Goal: Task Accomplishment & Management: Use online tool/utility

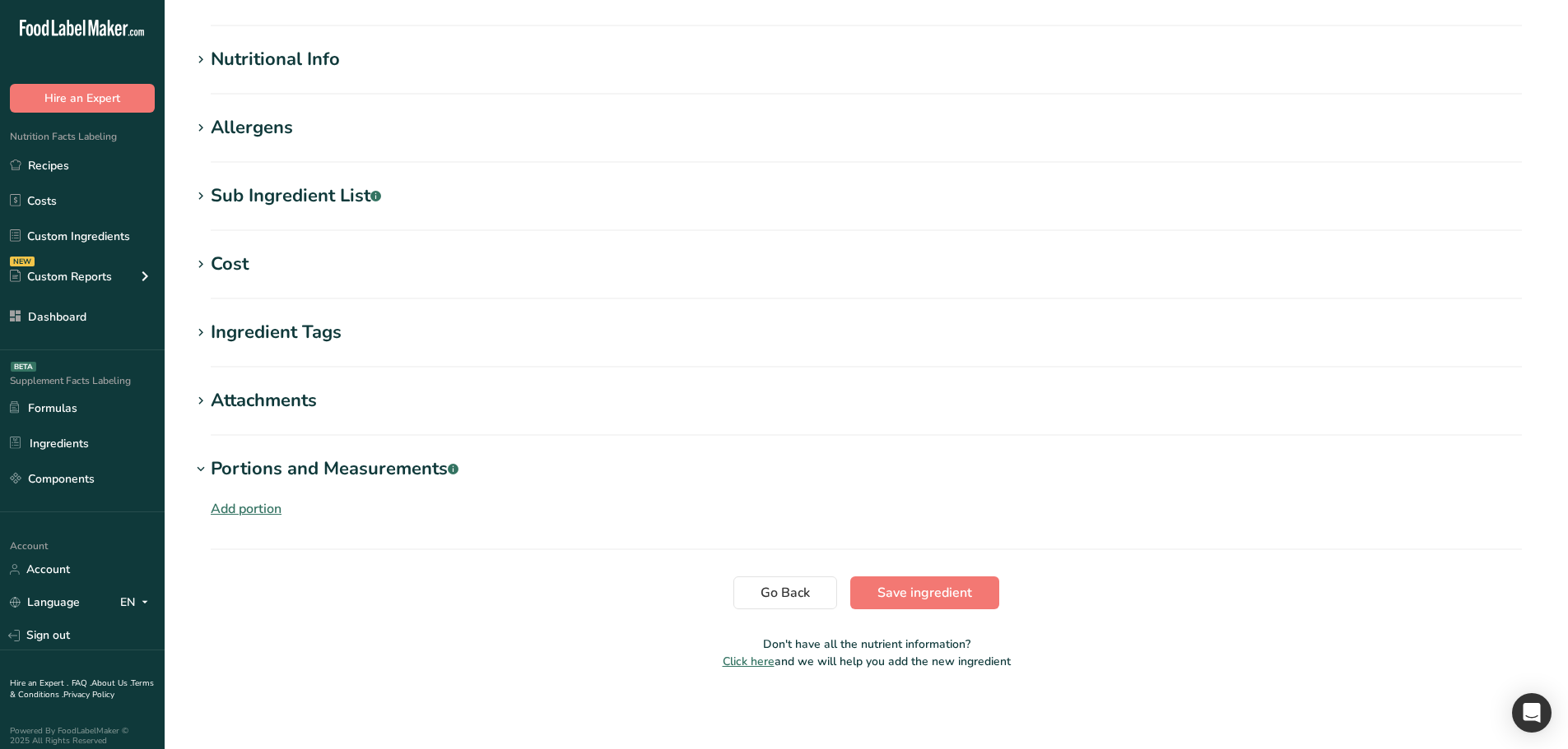
click at [458, 595] on section "Go Back Save ingredient" at bounding box center [866, 593] width 1351 height 33
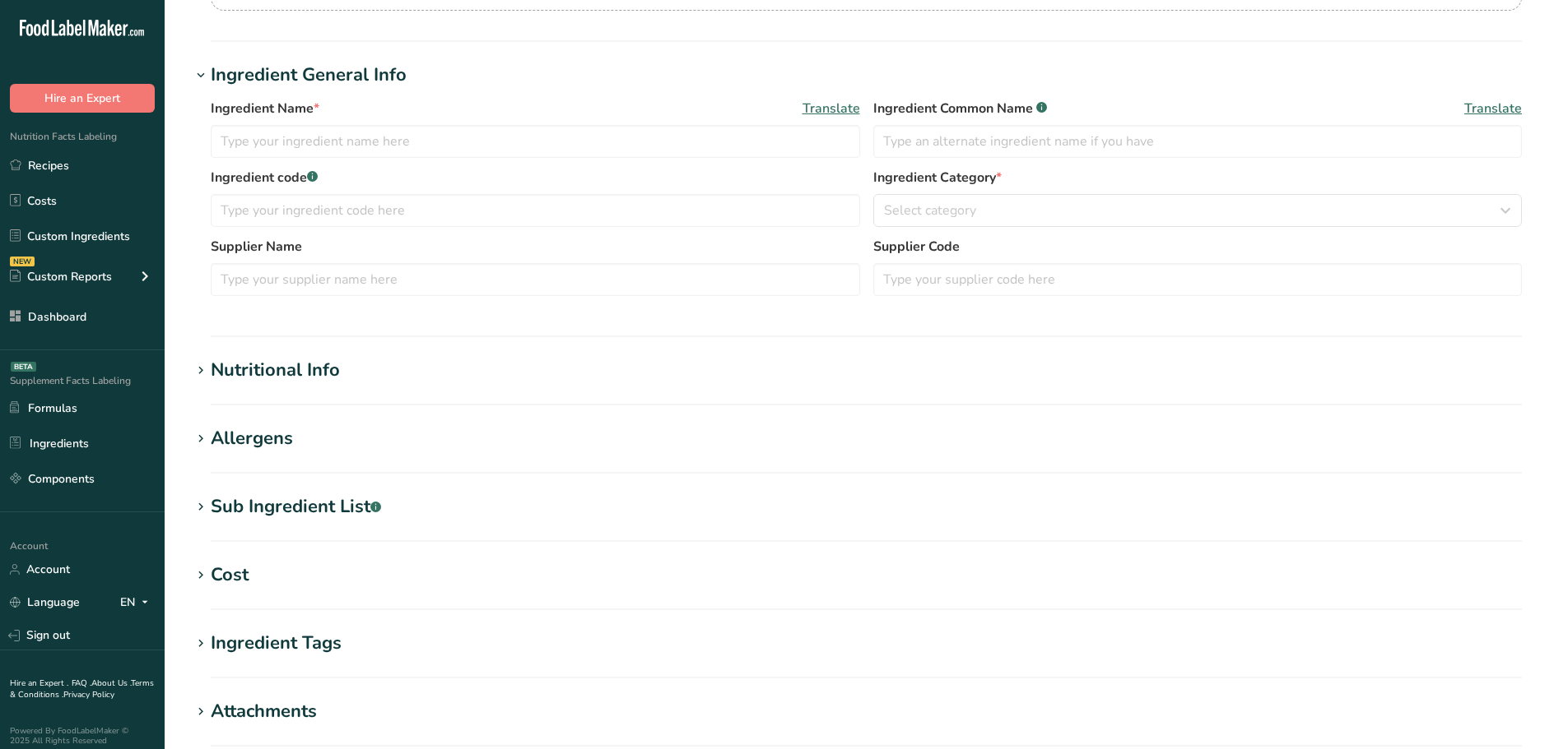
click at [308, 380] on div "Nutritional Info" at bounding box center [276, 370] width 129 height 27
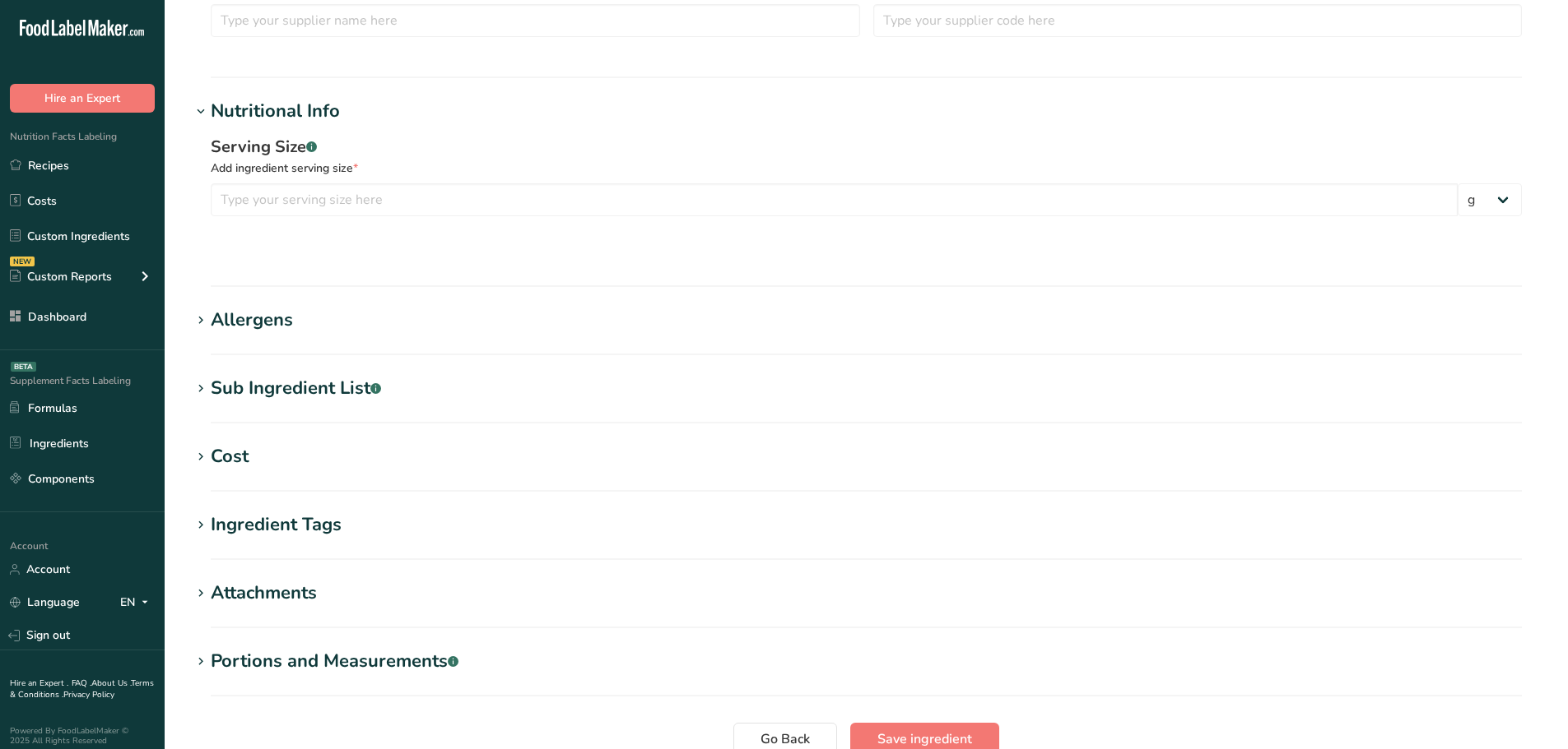
scroll to position [576, 0]
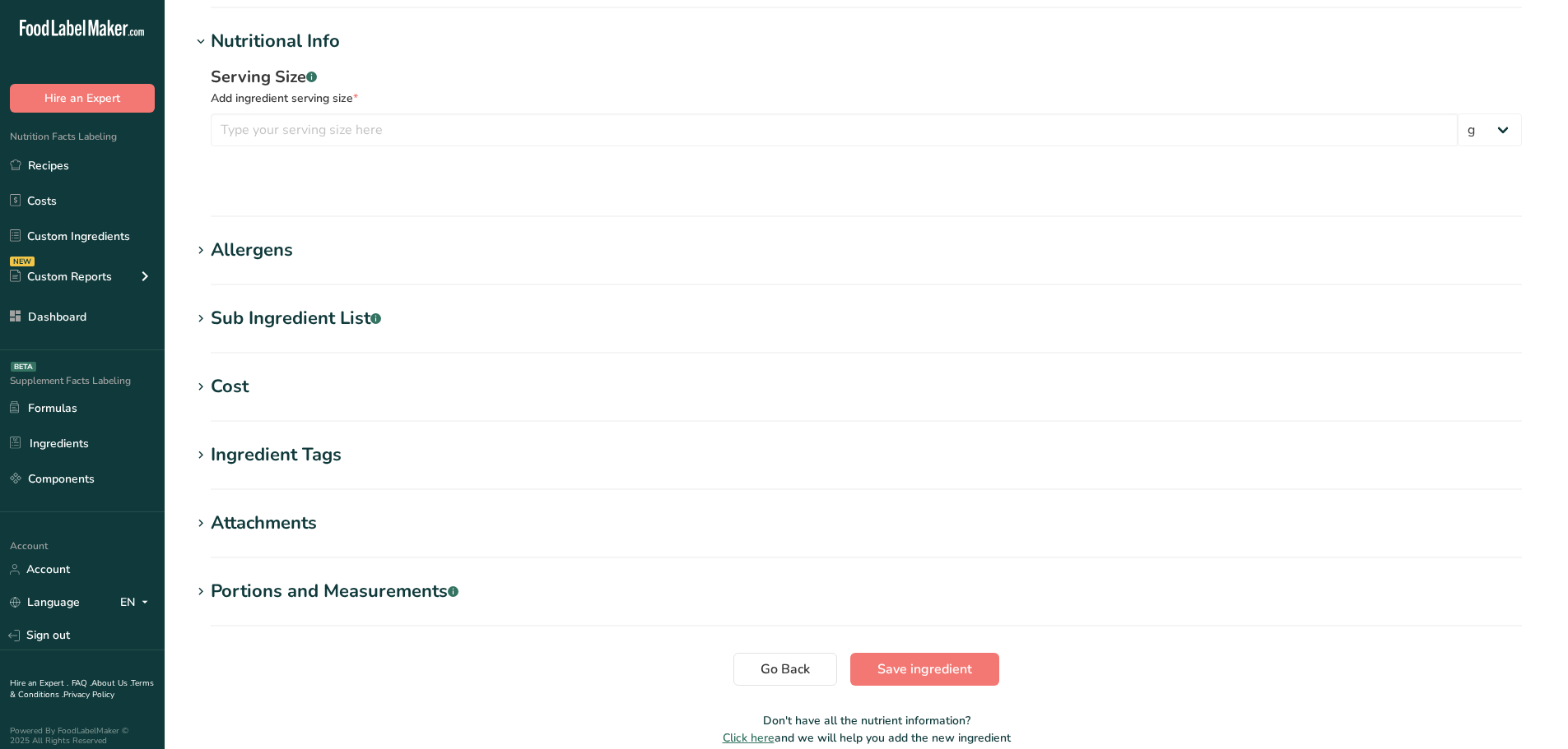
type input "Chicken, broiler, meat only, stewed"
type input "100"
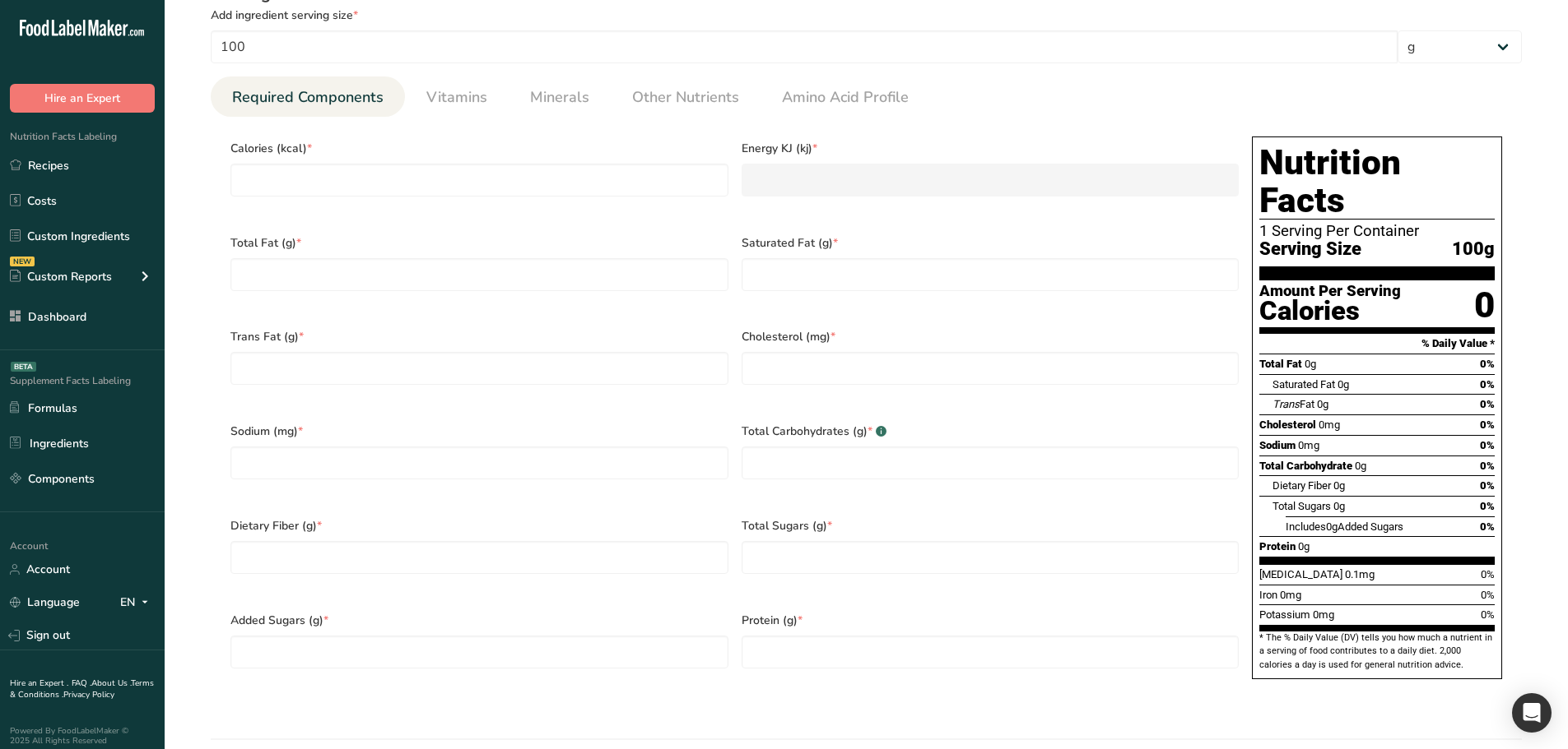
scroll to position [658, 0]
click at [472, 118] on section "Calories (kcal) * Energy KJ (kj) * Total Fat (g) * Saturated Fat (g) * Trans Fa…" at bounding box center [866, 414] width 1310 height 592
click at [476, 100] on span "Vitamins" at bounding box center [457, 98] width 61 height 22
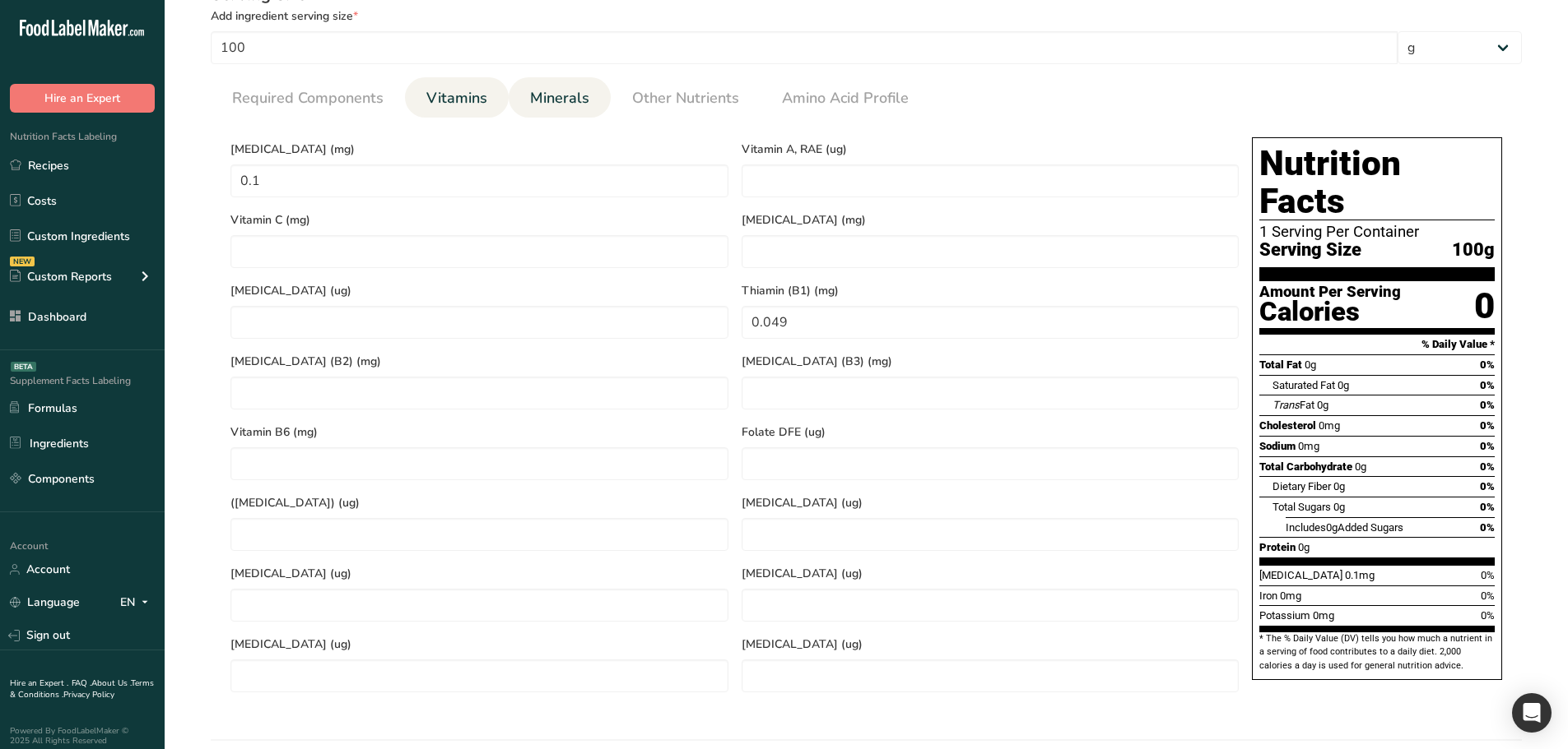
click at [582, 87] on span "Minerals" at bounding box center [559, 98] width 59 height 22
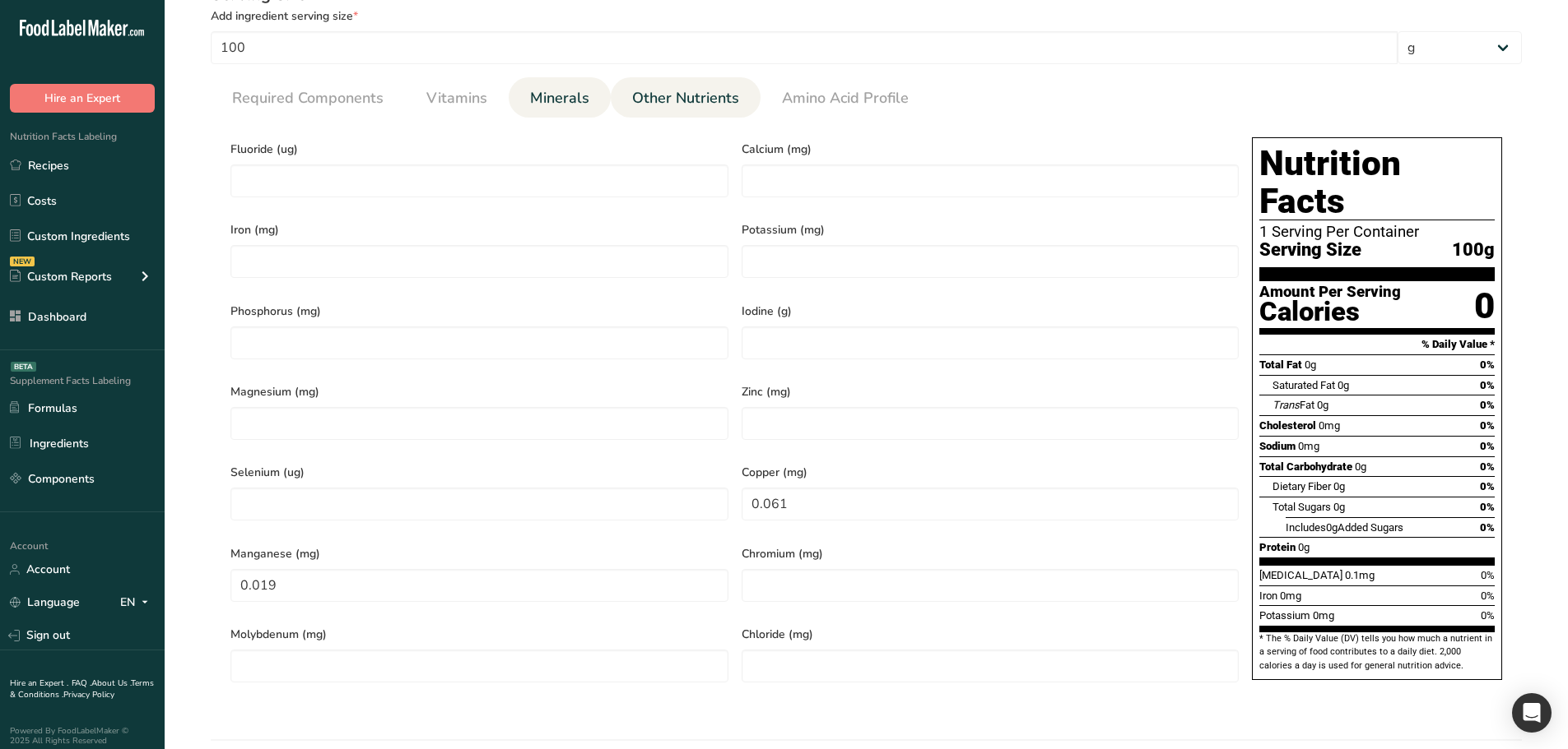
click at [688, 86] on link "Other Nutrients" at bounding box center [686, 98] width 120 height 42
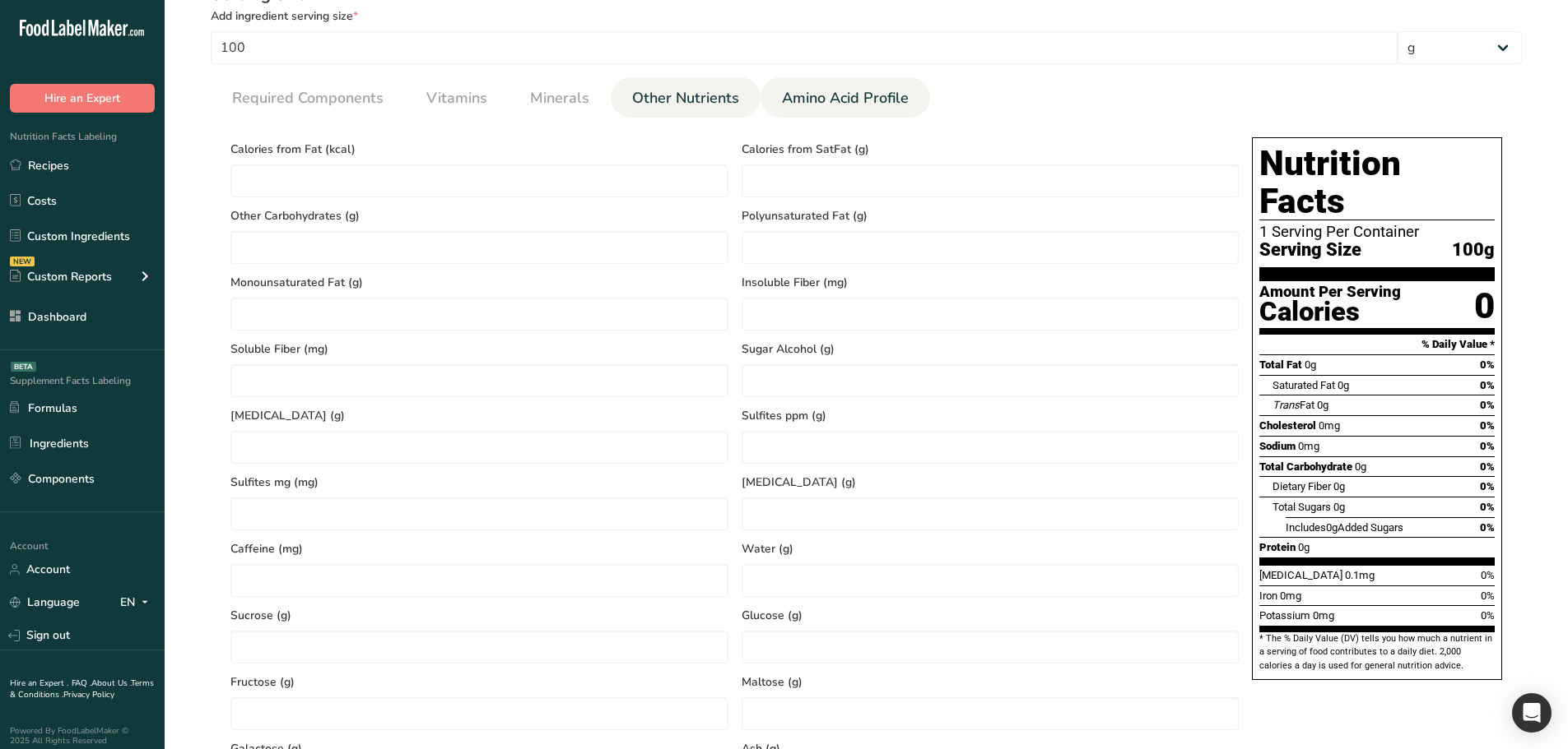
click at [838, 93] on span "Amino Acid Profile" at bounding box center [845, 98] width 127 height 22
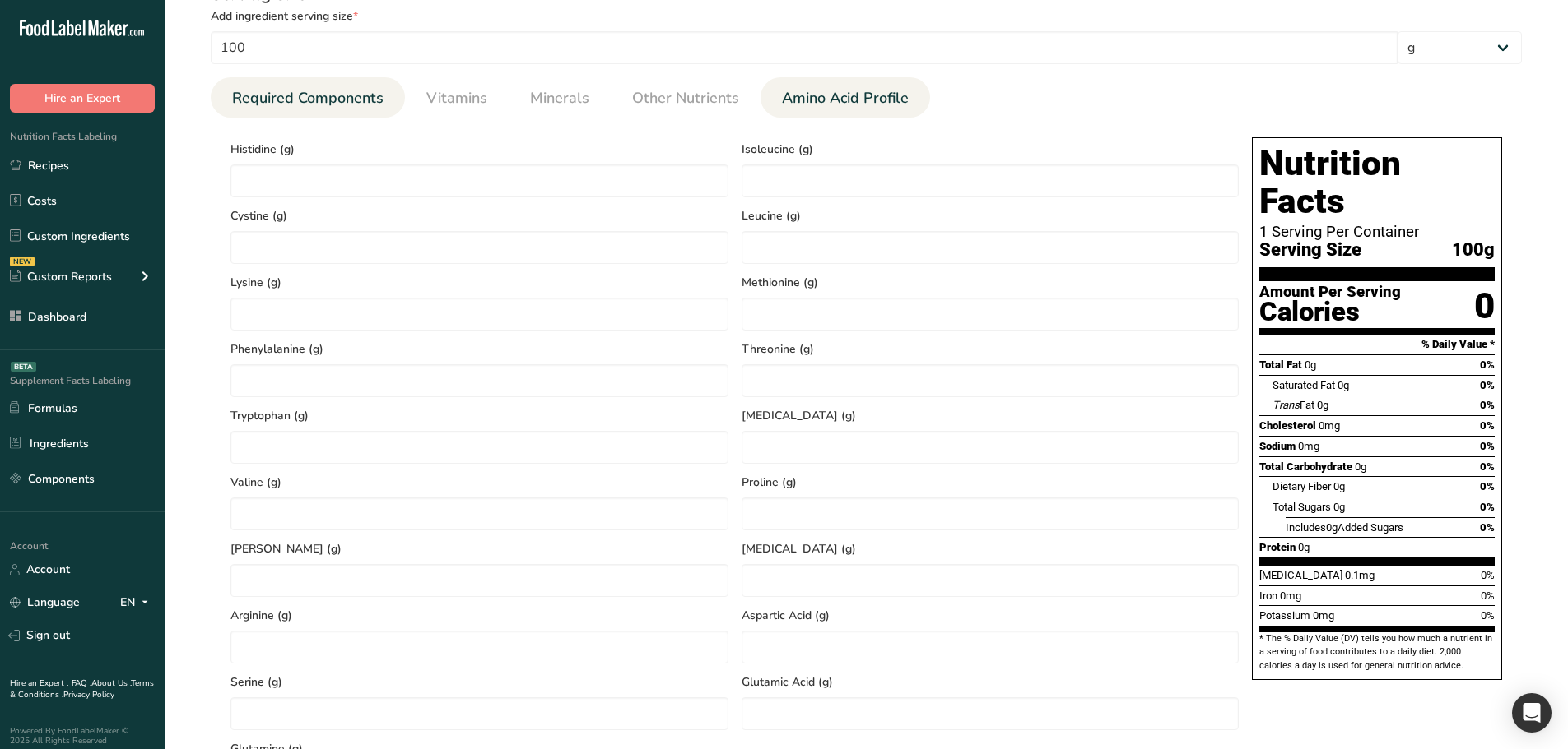
click at [267, 106] on span "Required Components" at bounding box center [308, 98] width 152 height 22
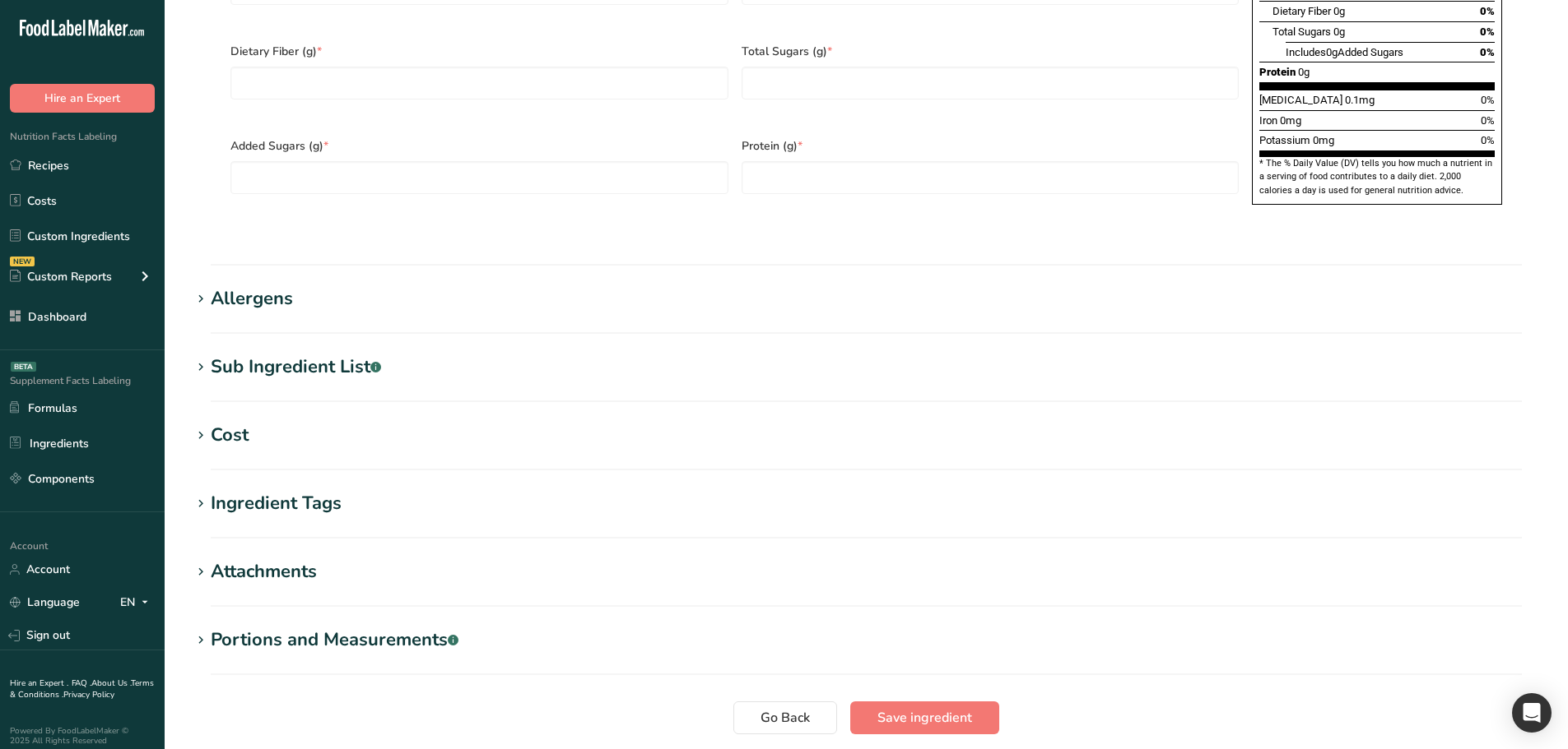
scroll to position [1152, 0]
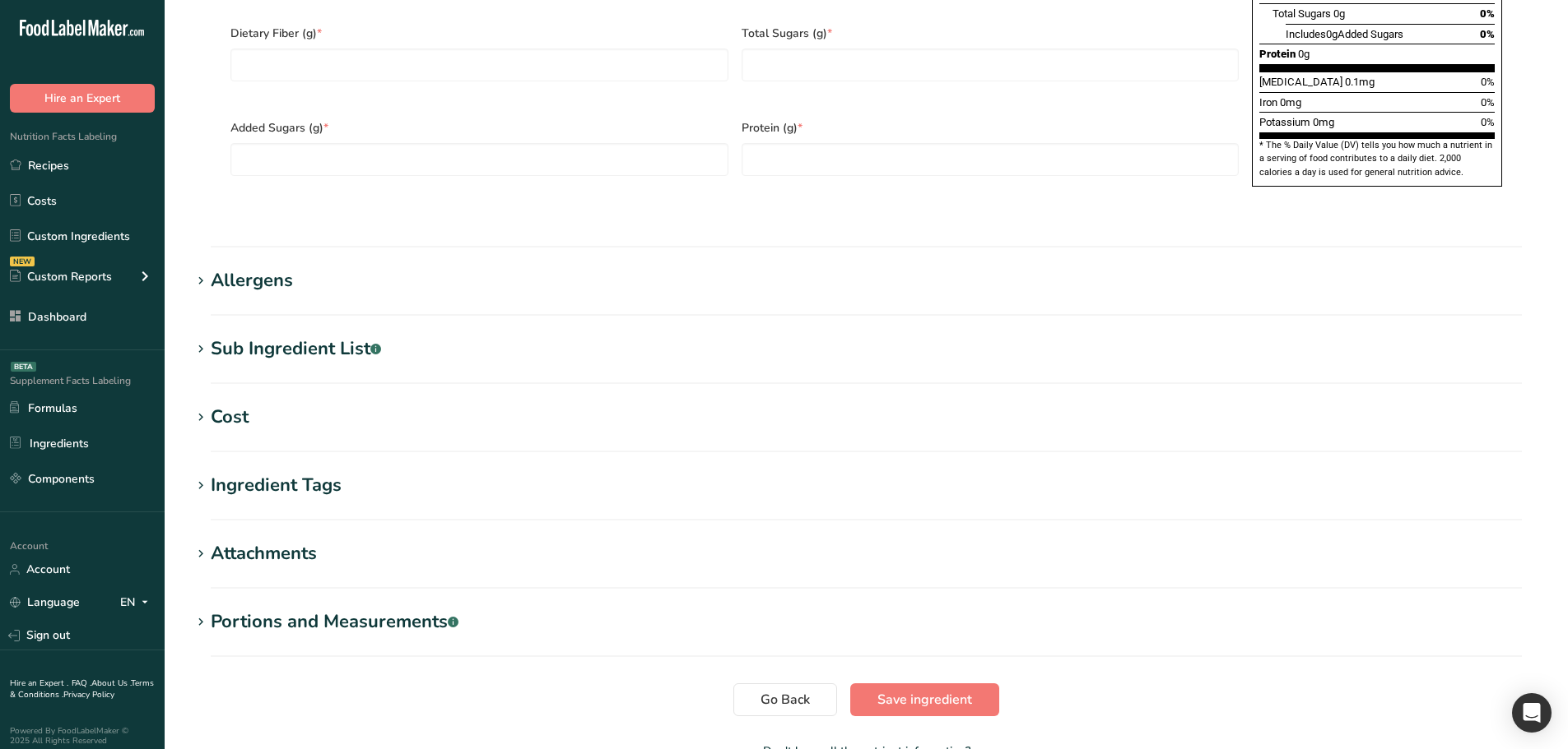
click at [296, 335] on div "Sub Ingredient List .a-a{fill:#347362;}.b-a{fill:#fff;}" at bounding box center [296, 349] width 171 height 27
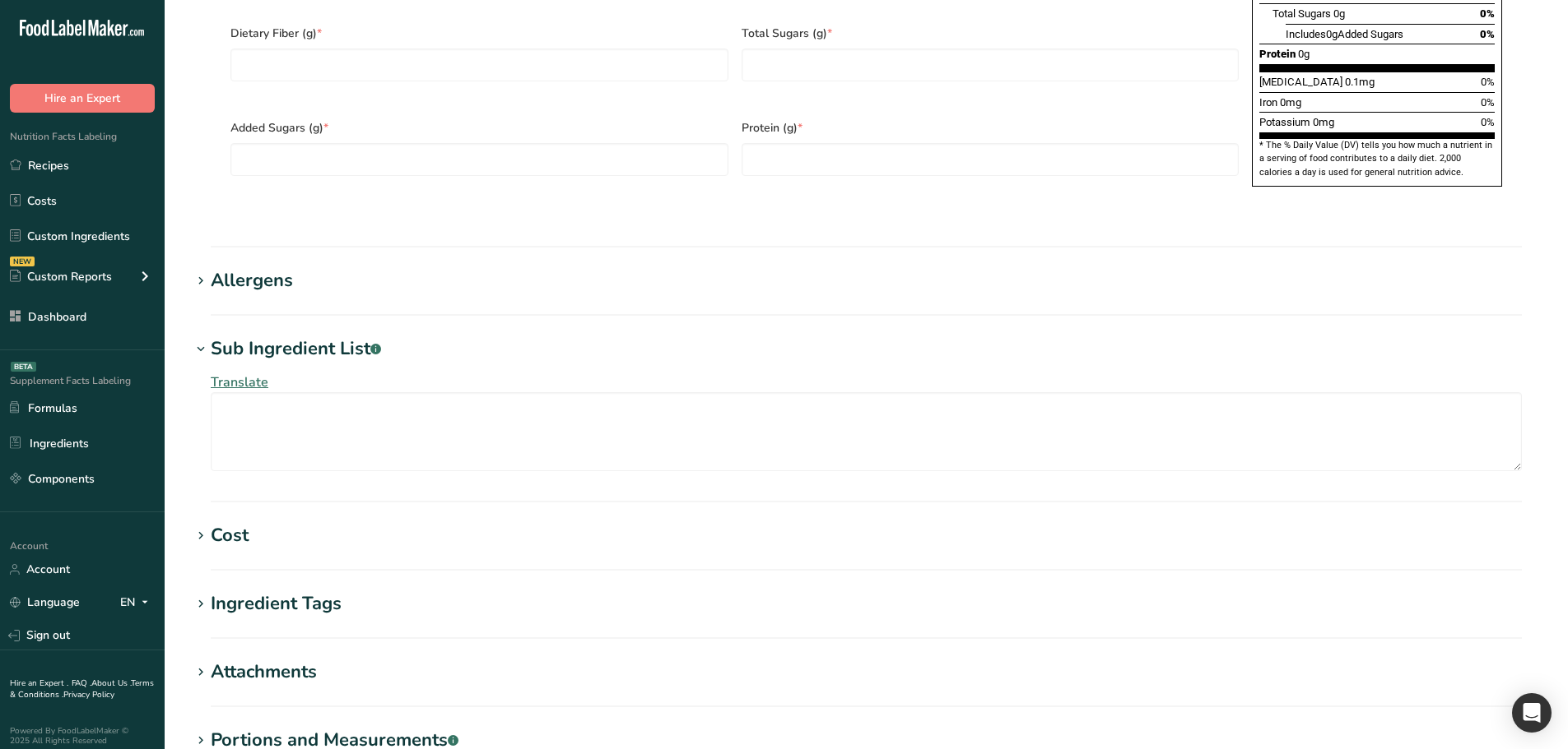
click at [266, 335] on div "Sub Ingredient List .a-a{fill:#347362;}.b-a{fill:#fff;}" at bounding box center [296, 349] width 171 height 27
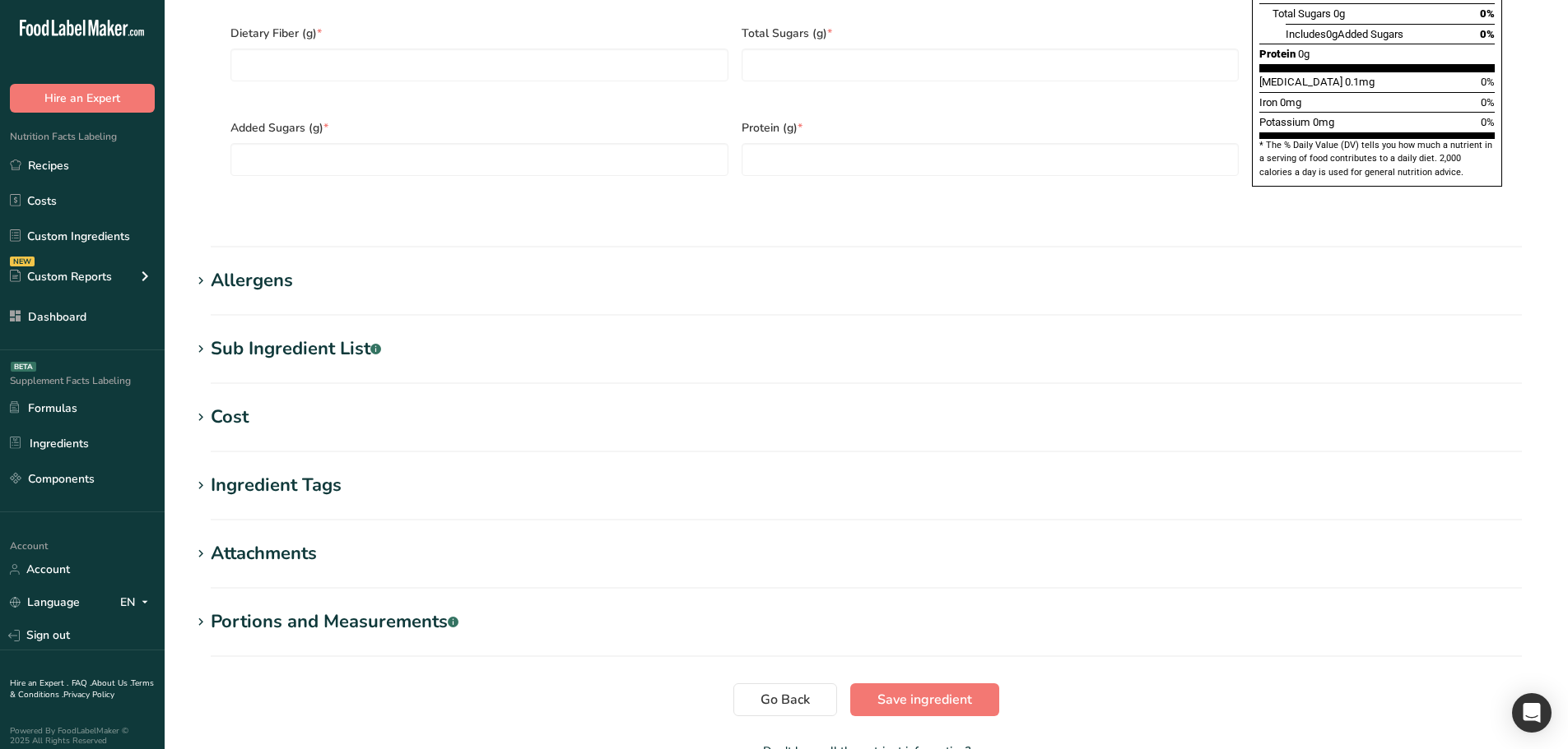
click at [285, 608] on div "Portions and Measurements .a-a{fill:#347362;}.b-a{fill:#fff;}" at bounding box center [335, 622] width 248 height 27
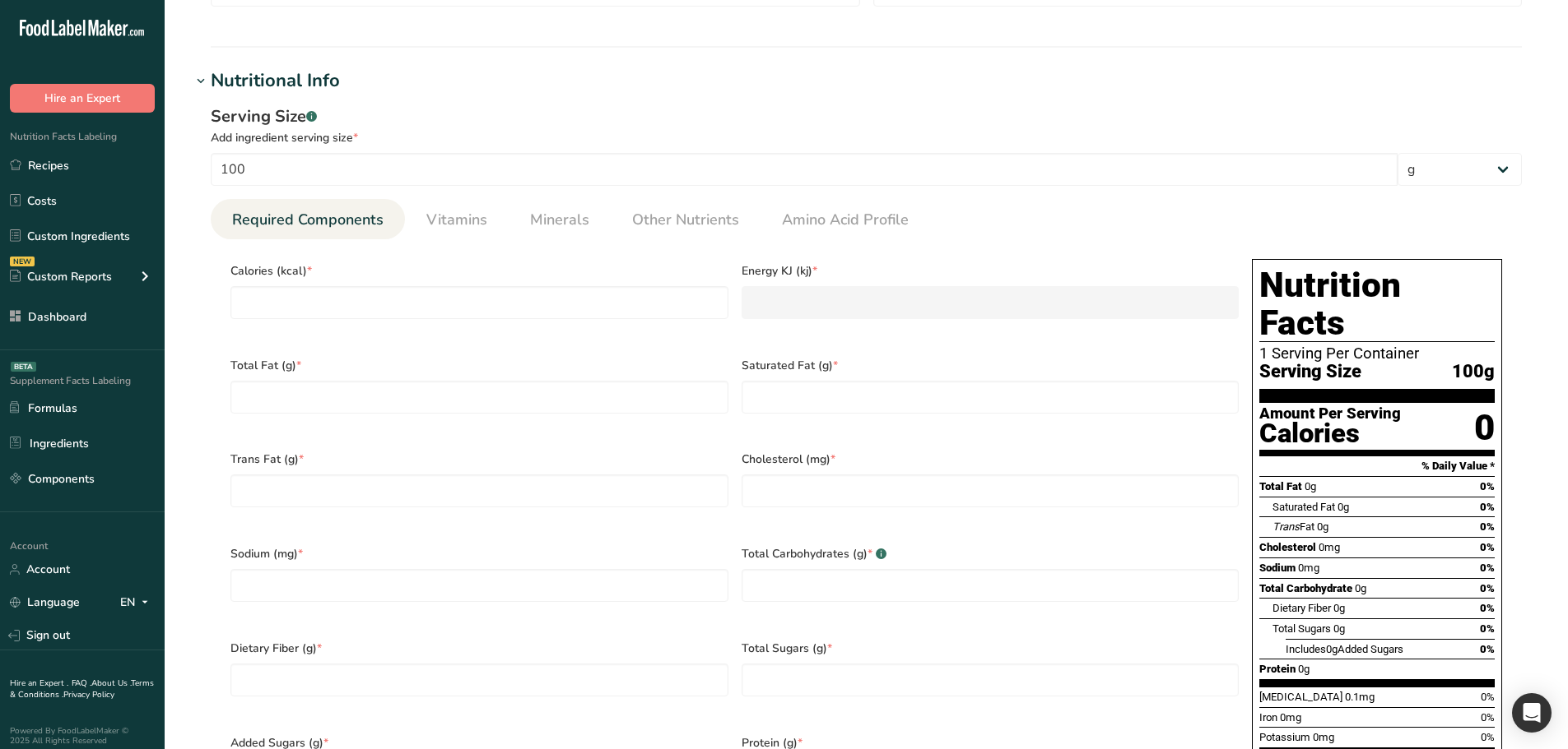
scroll to position [198, 0]
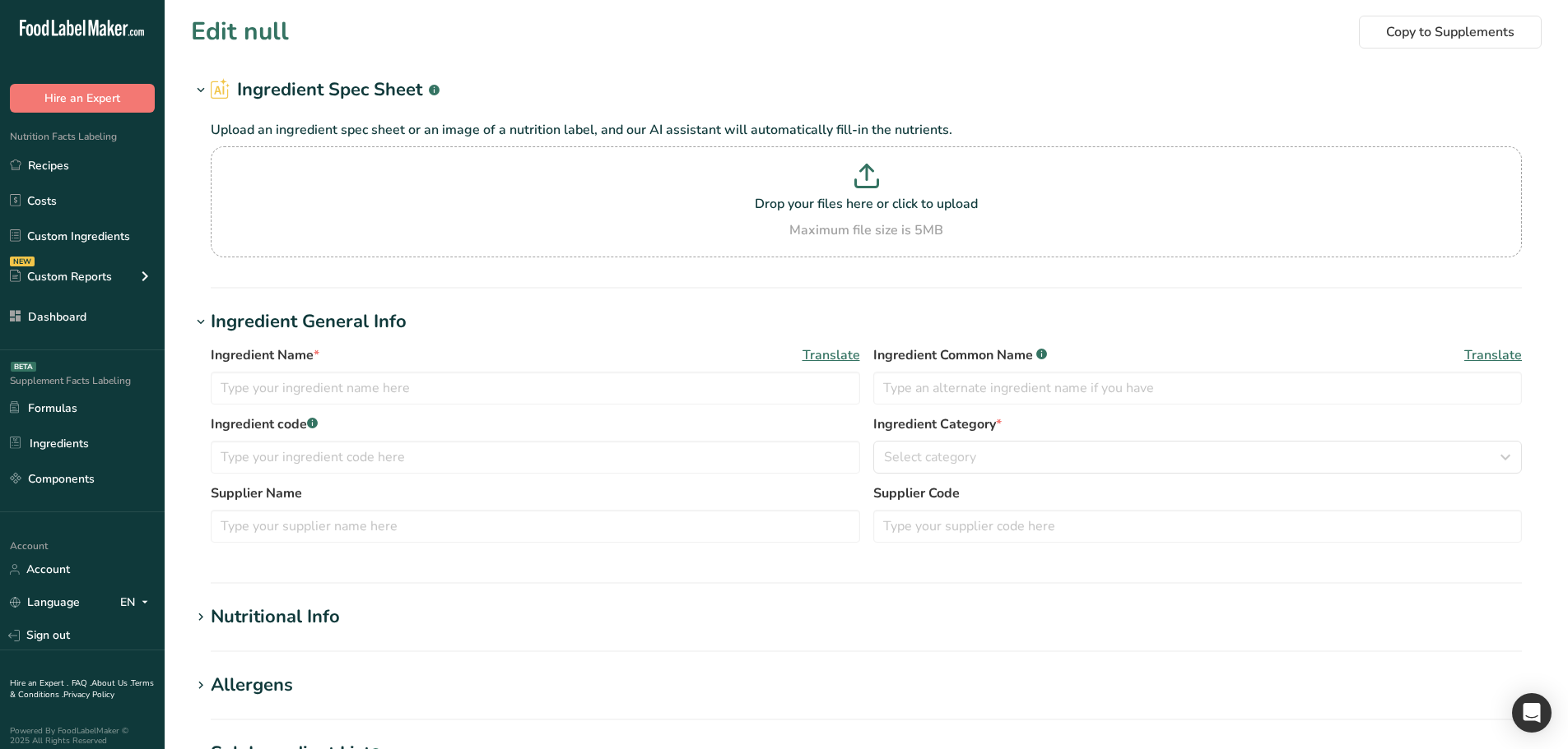
type input "Chicken, broiler, meat only, fried"
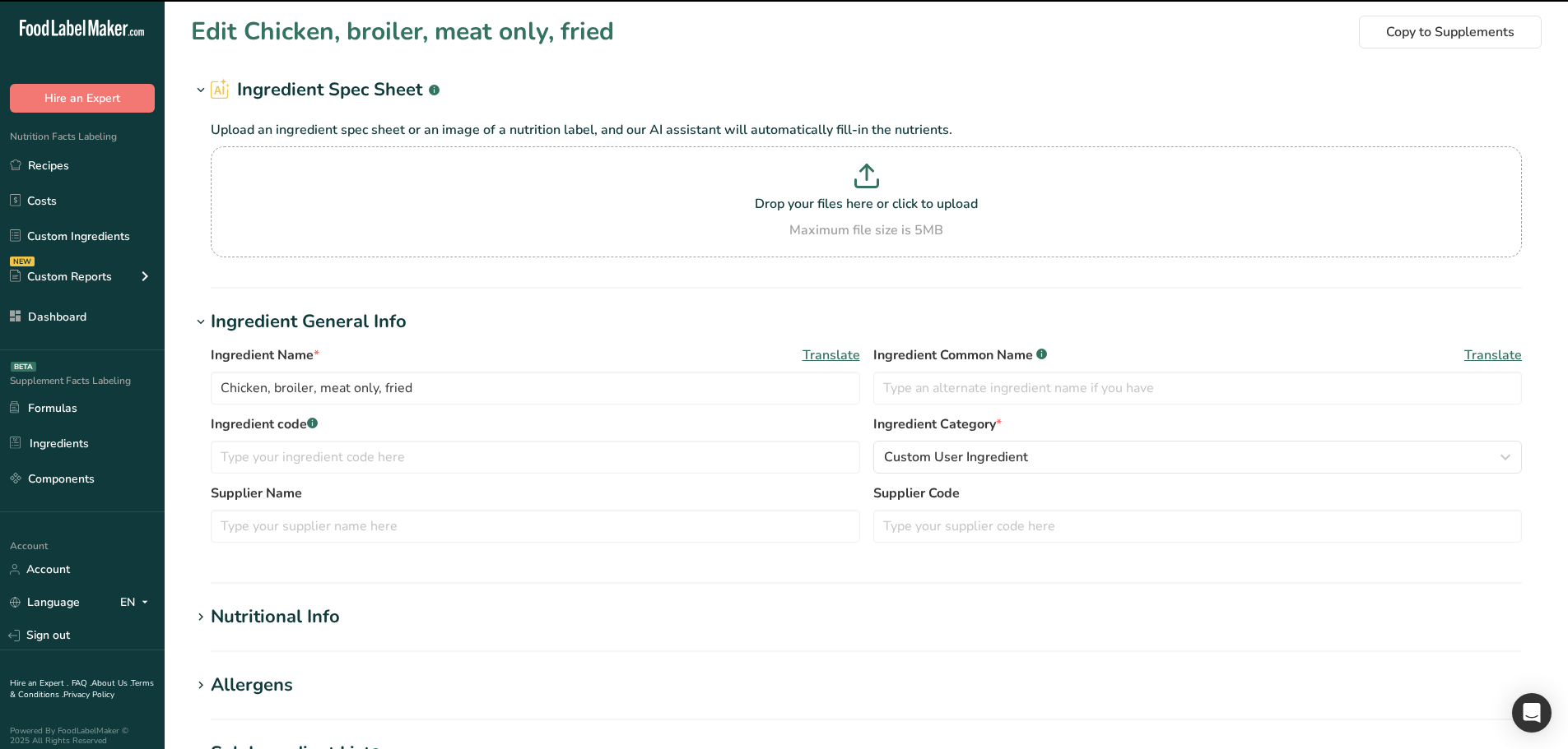
scroll to position [411, 0]
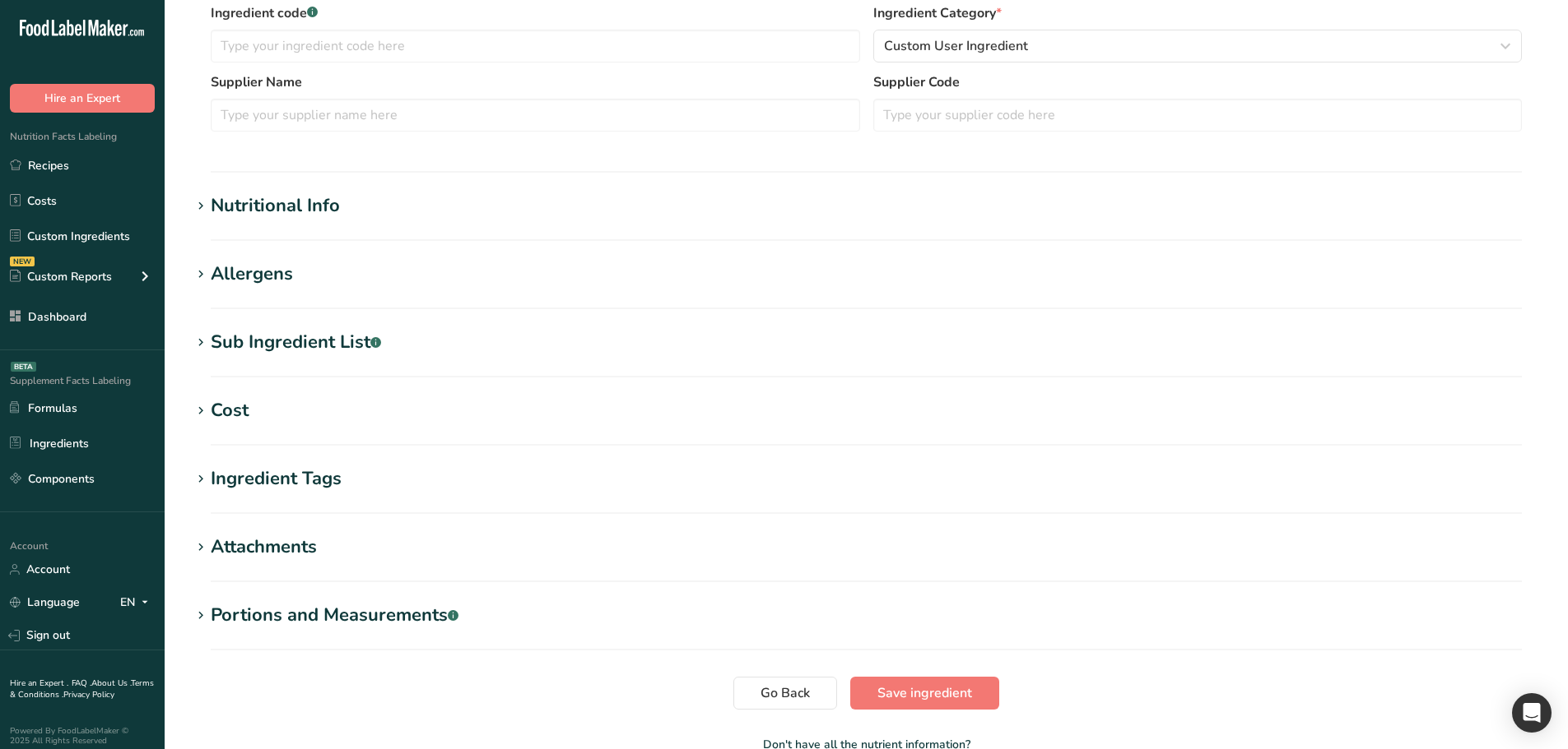
click at [336, 605] on div "Portions and Measurements .a-a{fill:#347362;}.b-a{fill:#fff;}" at bounding box center [335, 615] width 248 height 27
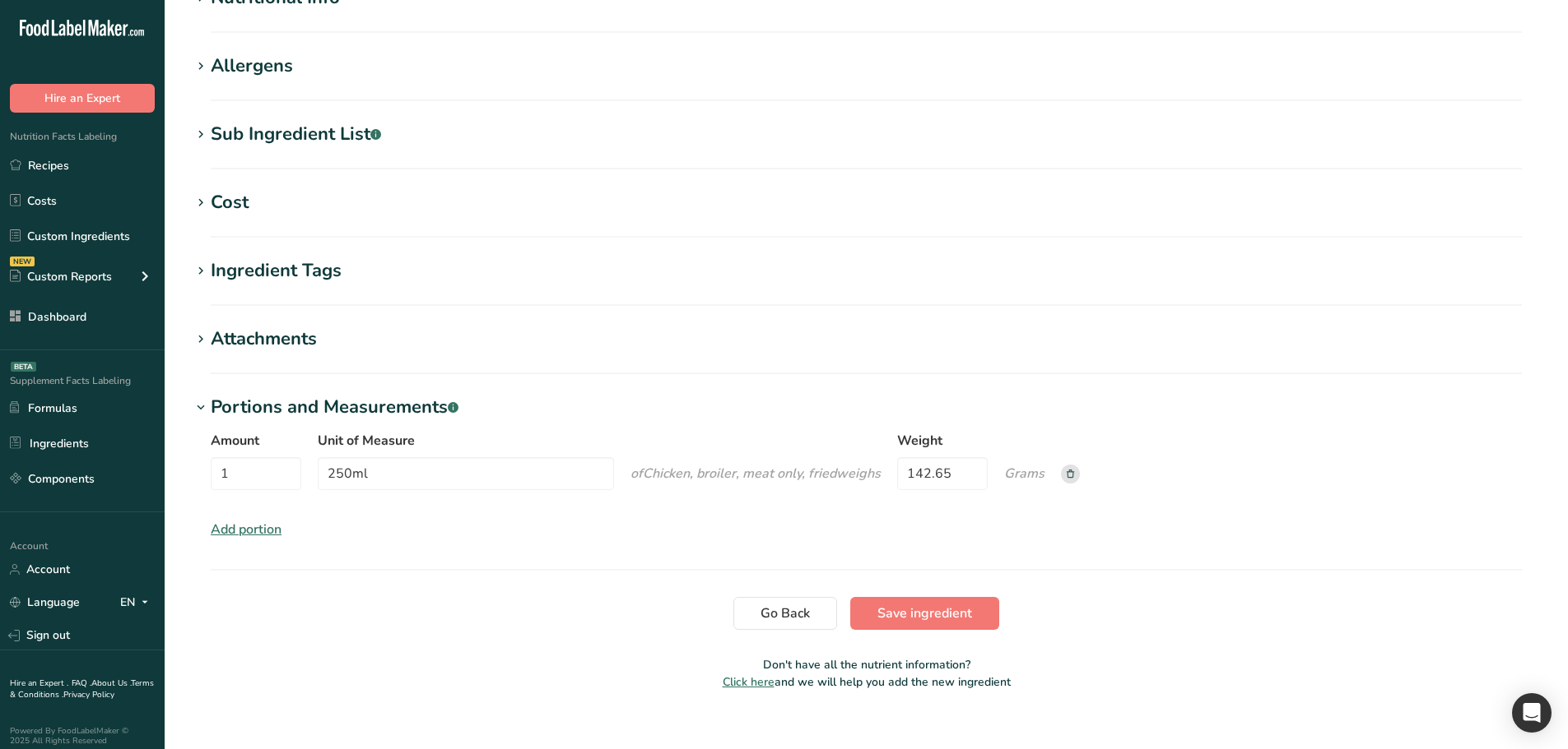
scroll to position [640, 0]
